Goal: Find specific page/section: Find specific page/section

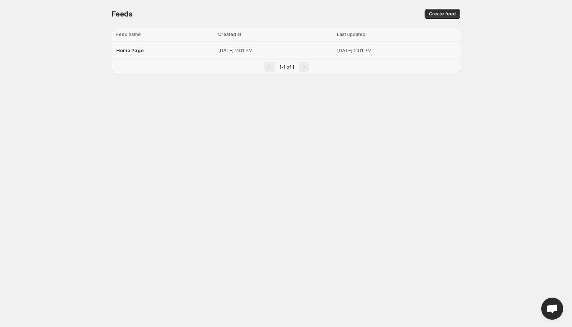
click at [218, 47] on p "[DATE] 2:01 PM" at bounding box center [275, 50] width 114 height 7
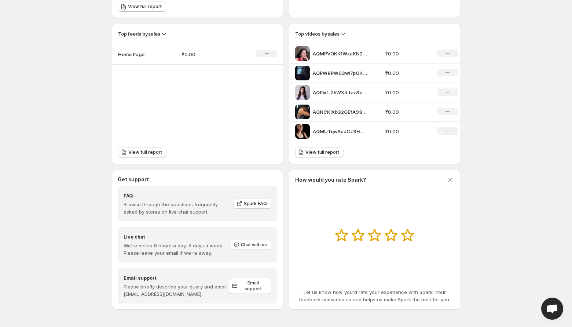
scroll to position [59, 0]
